Goal: Task Accomplishment & Management: Manage account settings

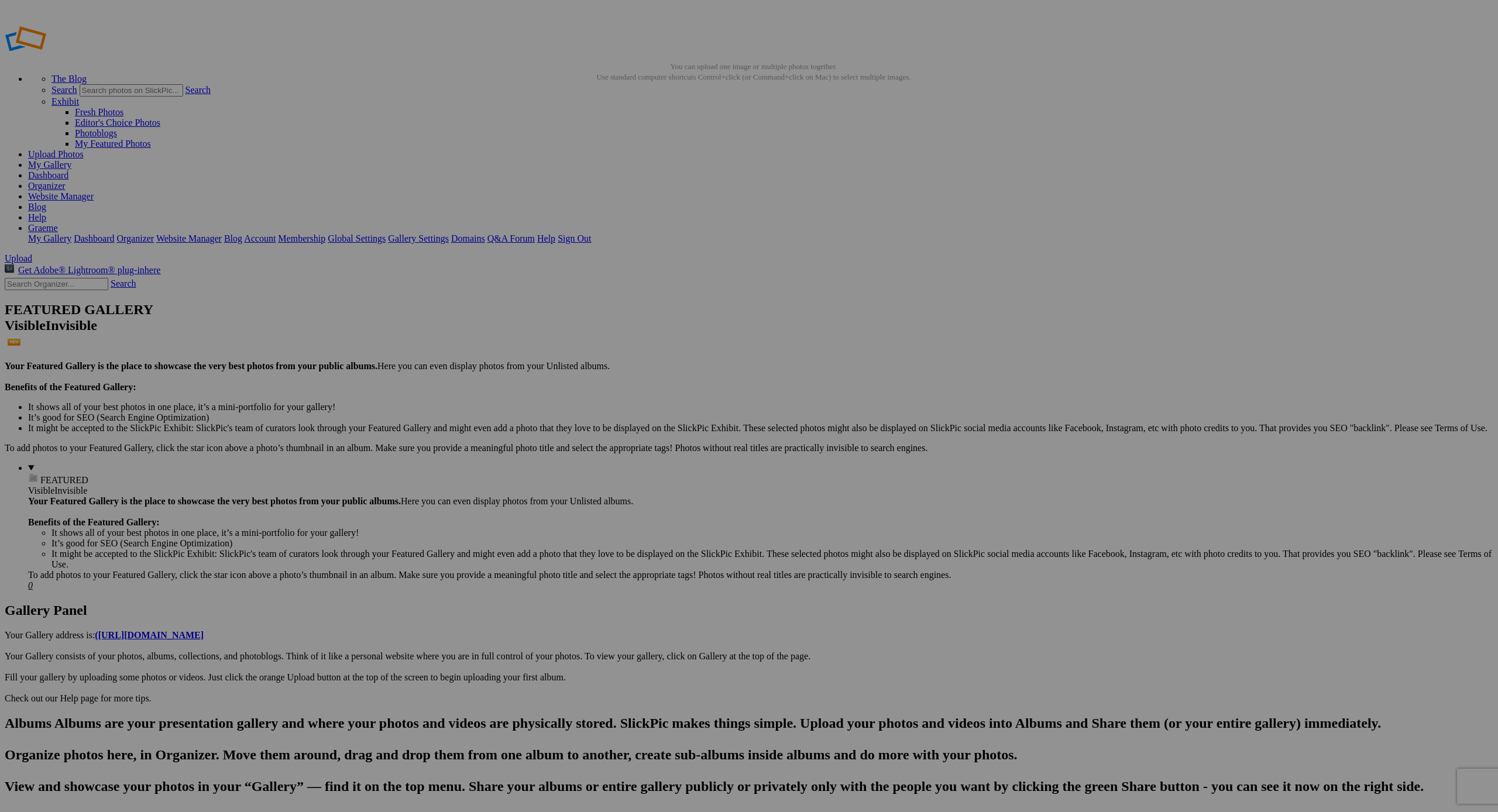
drag, startPoint x: 652, startPoint y: 191, endPoint x: 596, endPoint y: 148, distance: 70.6
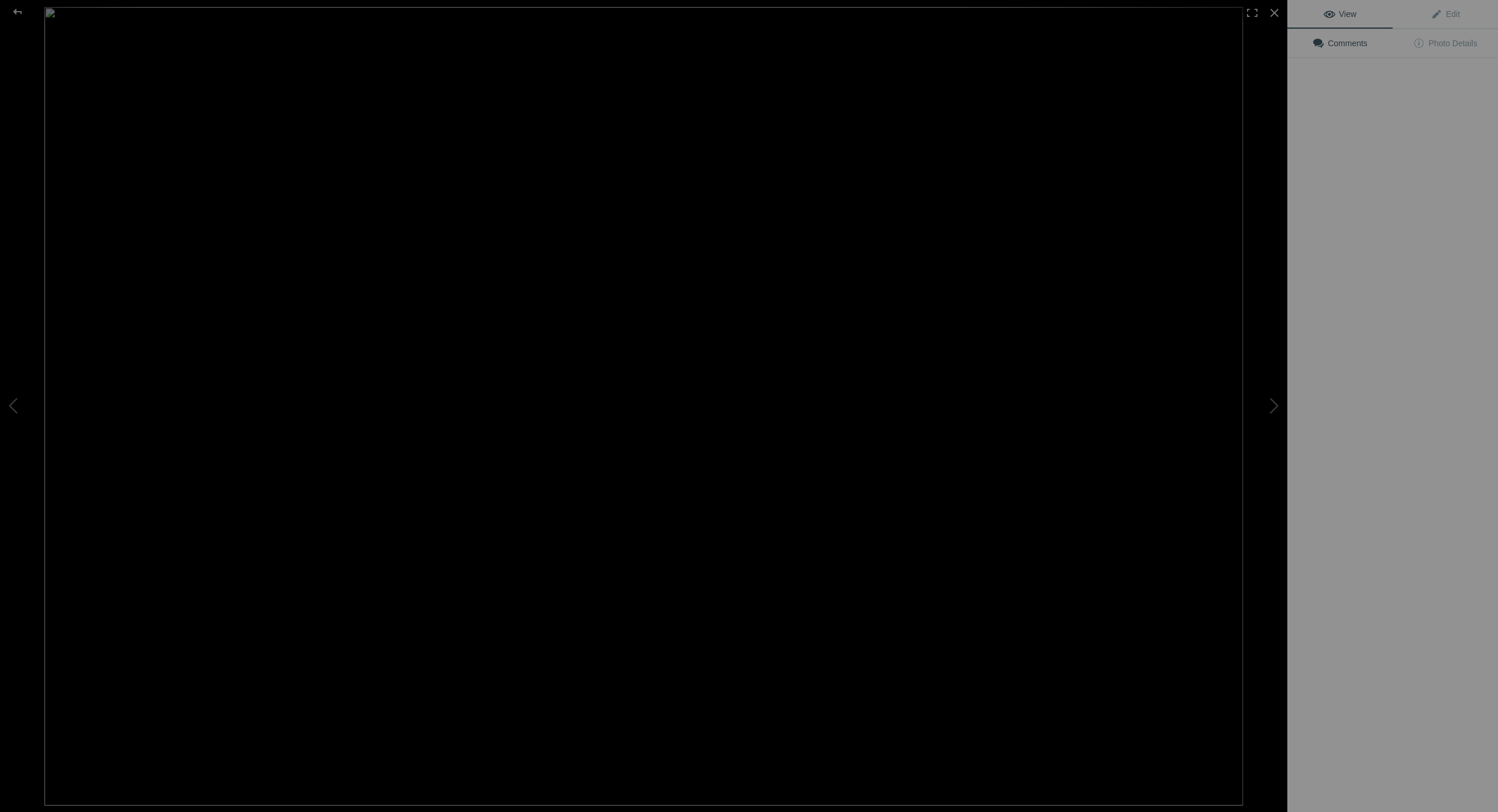
click at [516, 186] on img at bounding box center [644, 406] width 1198 height 798
click at [19, 10] on div at bounding box center [18, 12] width 42 height 24
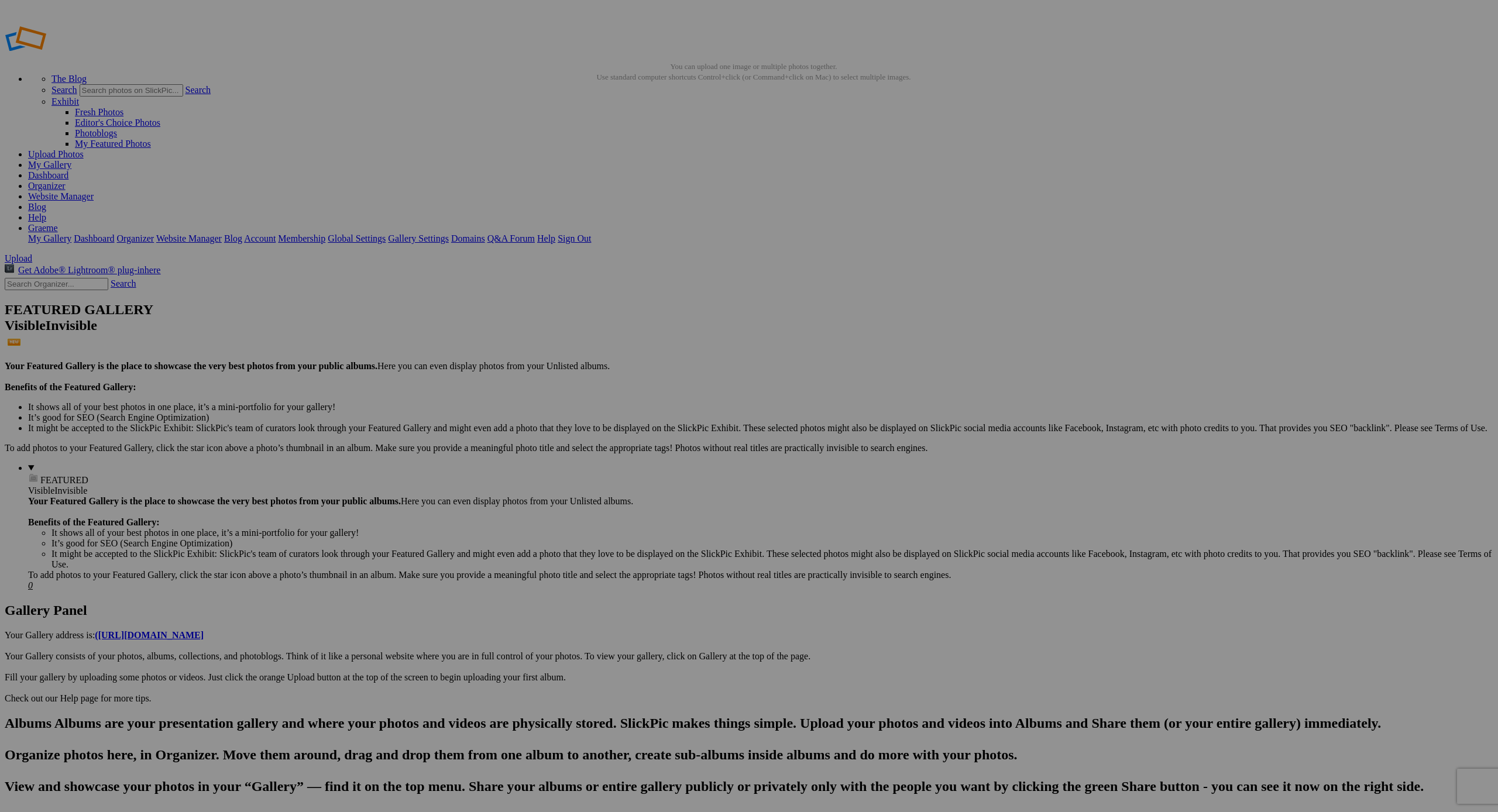
click at [672, 486] on link "Yes" at bounding box center [665, 483] width 14 height 10
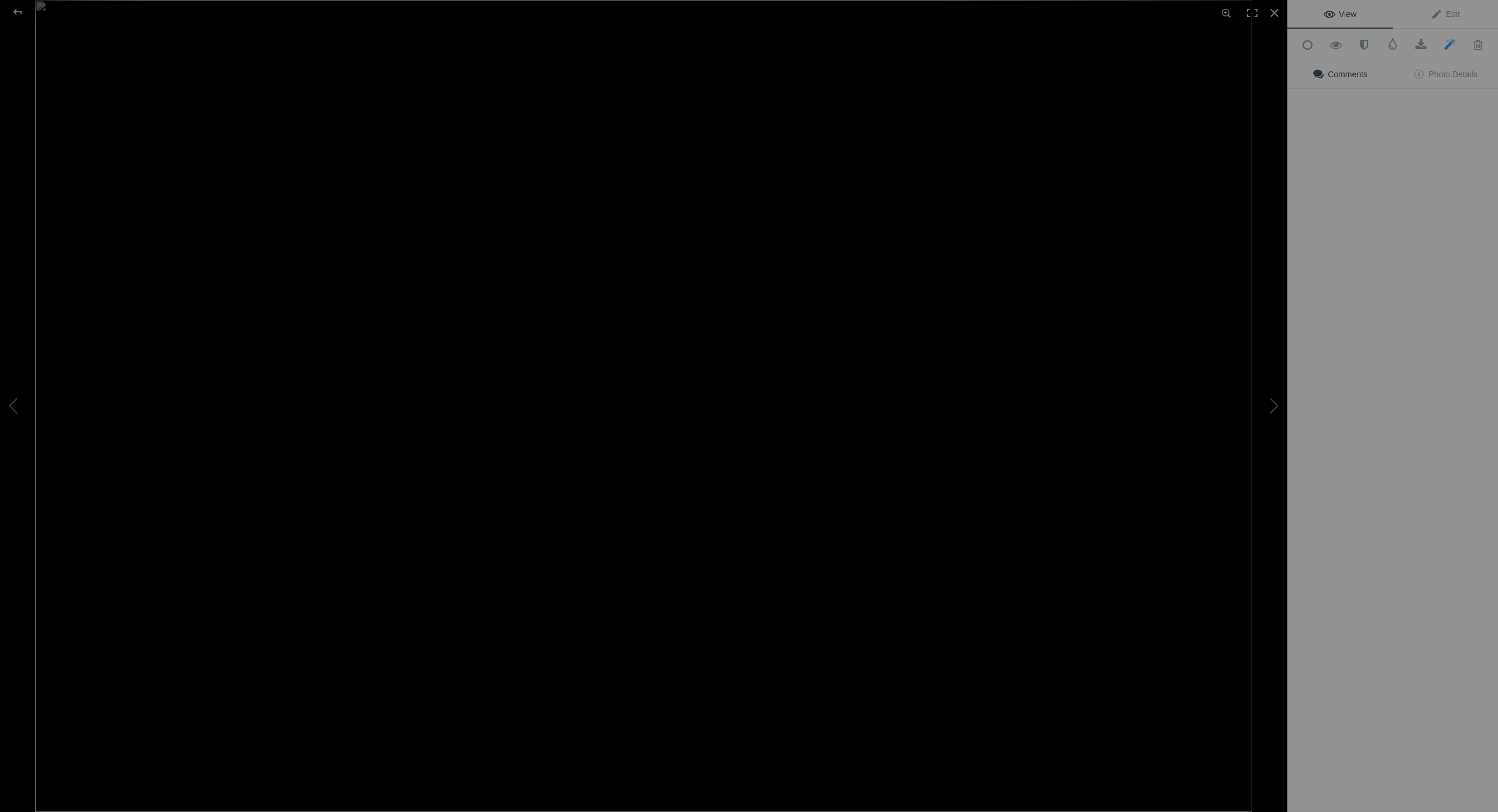
click at [546, 175] on img at bounding box center [643, 406] width 1217 height 812
